Goal: Task Accomplishment & Management: Use online tool/utility

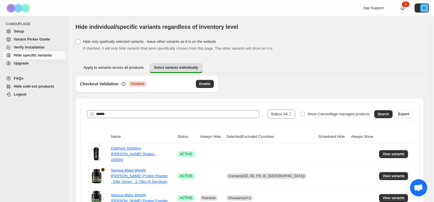
scroll to position [81, 0]
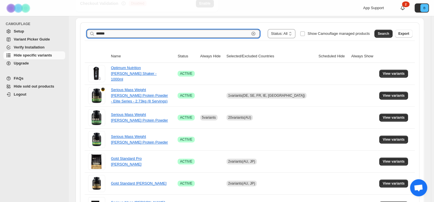
click at [149, 34] on input "******" at bounding box center [172, 34] width 153 height 8
type input "*"
type input "*****"
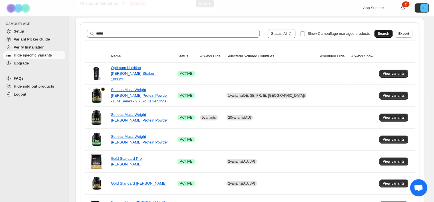
click at [384, 30] on button "Search" at bounding box center [383, 34] width 18 height 8
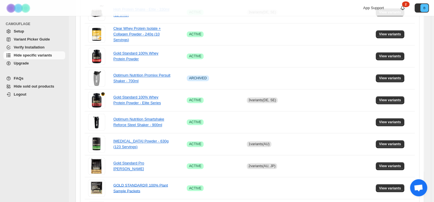
scroll to position [406, 0]
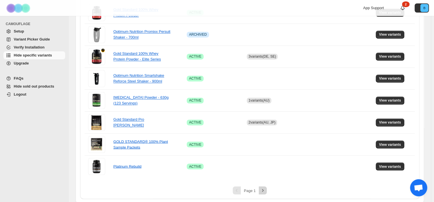
click at [263, 188] on icon "Next" at bounding box center [263, 191] width 6 height 6
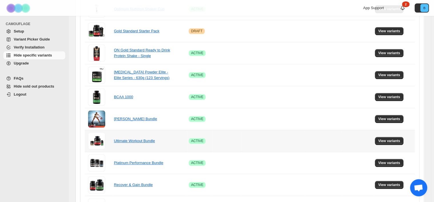
scroll to position [211, 0]
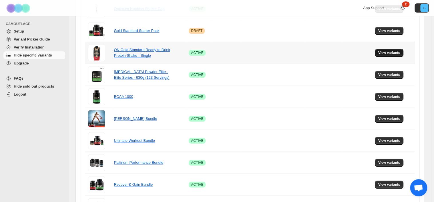
click at [387, 51] on span "View variants" at bounding box center [389, 53] width 22 height 5
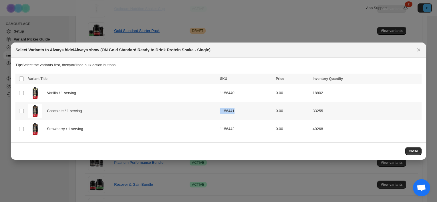
drag, startPoint x: 240, startPoint y: 113, endPoint x: 217, endPoint y: 113, distance: 22.9
click at [217, 113] on tr "Select product variant Chocolate / 1 serving 1156441 0.00 33255" at bounding box center [218, 111] width 406 height 18
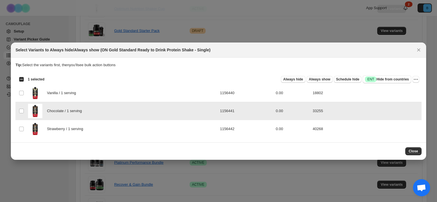
drag, startPoint x: 217, startPoint y: 113, endPoint x: 241, endPoint y: 115, distance: 24.4
click at [241, 115] on tr "Select product variant Chocolate / 1 serving 1156441 0.00 33255" at bounding box center [218, 111] width 406 height 18
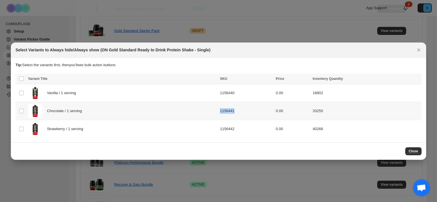
copy tr "1156441"
